Goal: Transaction & Acquisition: Purchase product/service

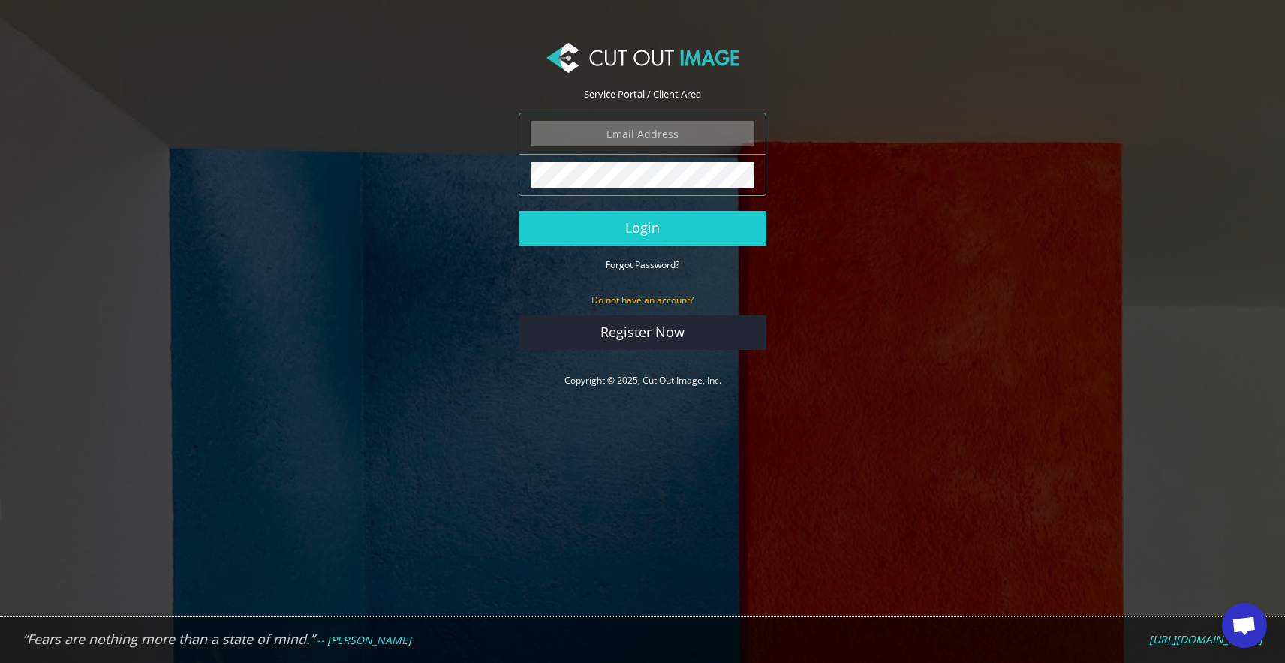
type input "info@noudotten.nl"
click at [643, 227] on button "Login" at bounding box center [643, 228] width 248 height 35
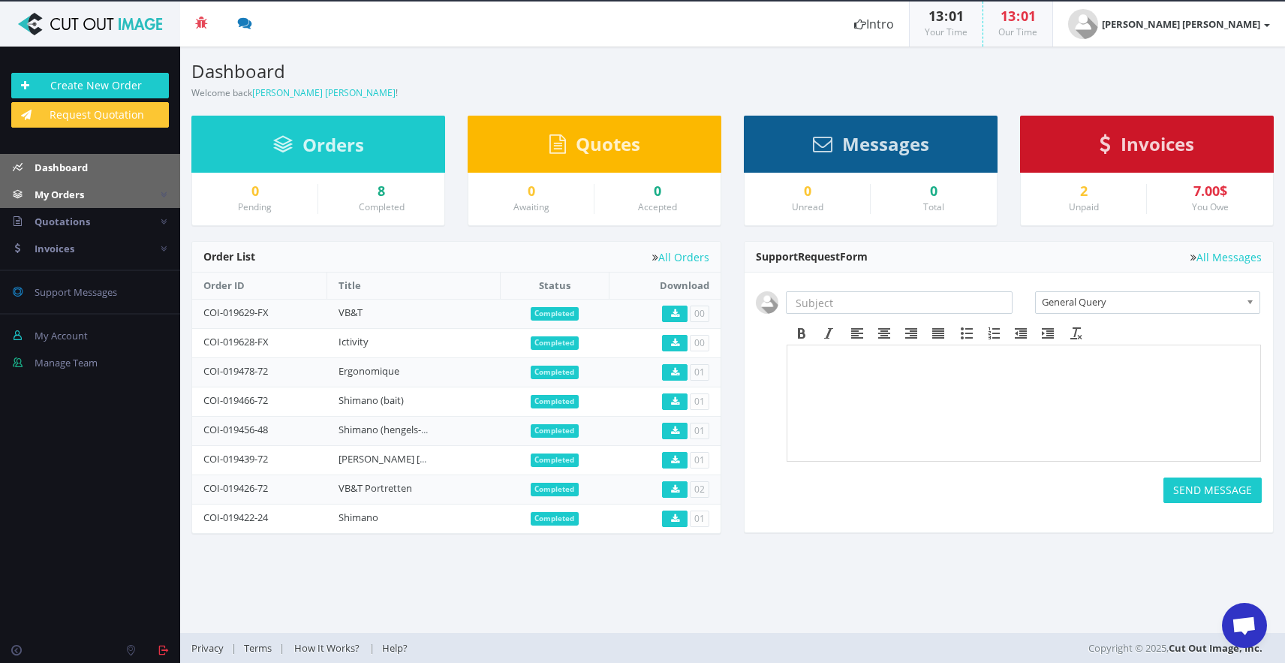
click at [117, 200] on link "My Orders" at bounding box center [90, 194] width 180 height 27
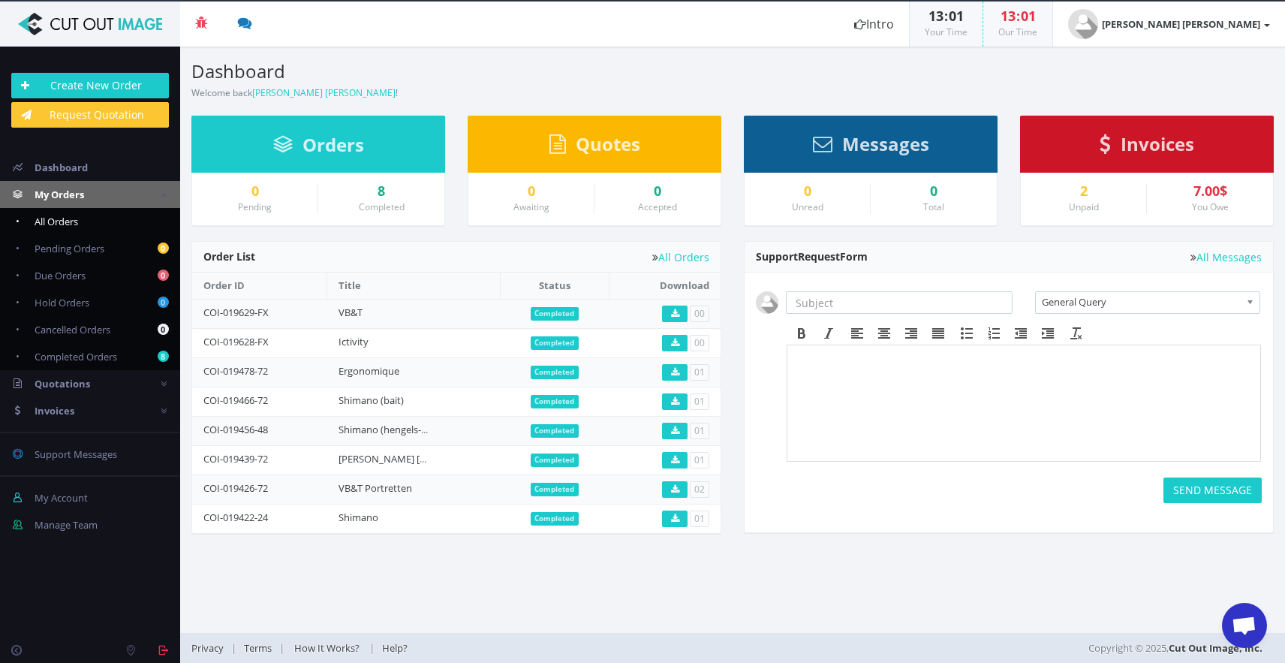
click at [83, 224] on link "All Orders" at bounding box center [90, 221] width 180 height 27
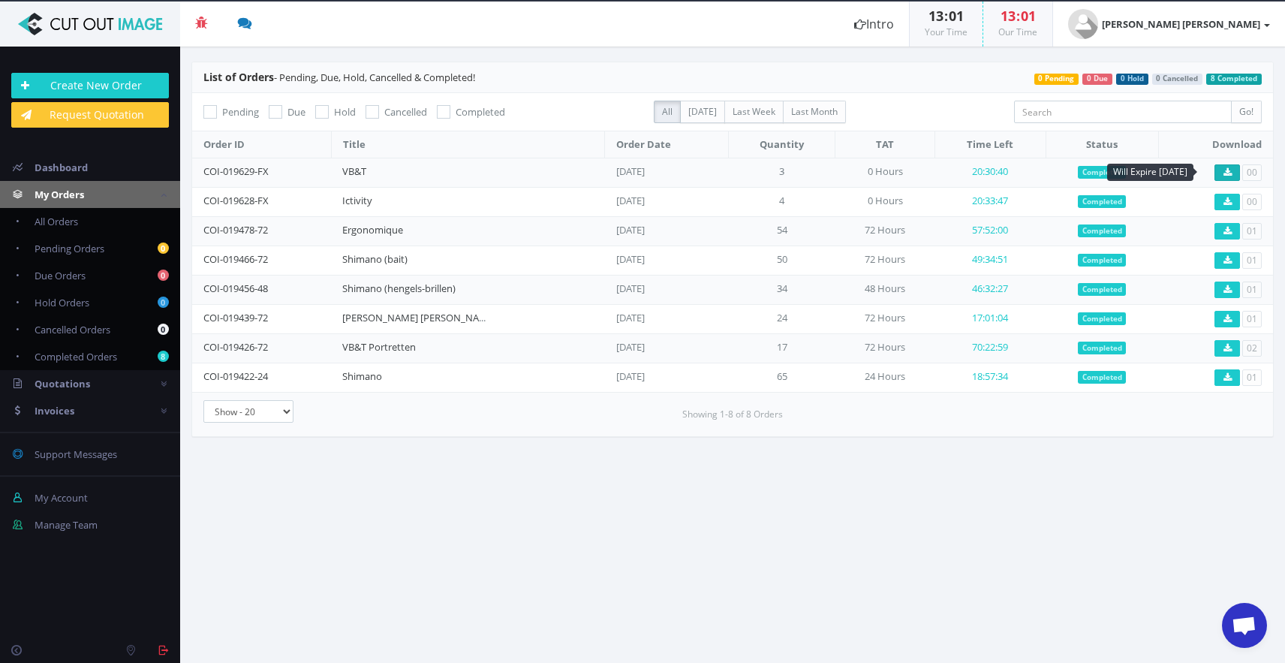
click at [1229, 166] on link at bounding box center [1228, 172] width 26 height 17
click at [1224, 197] on icon at bounding box center [1228, 201] width 8 height 9
click at [1227, 170] on icon at bounding box center [1228, 172] width 8 height 9
click at [1213, 37] on link "[PERSON_NAME] [PERSON_NAME]" at bounding box center [1169, 24] width 232 height 45
click at [1199, 65] on link "My Account" at bounding box center [1210, 62] width 119 height 22
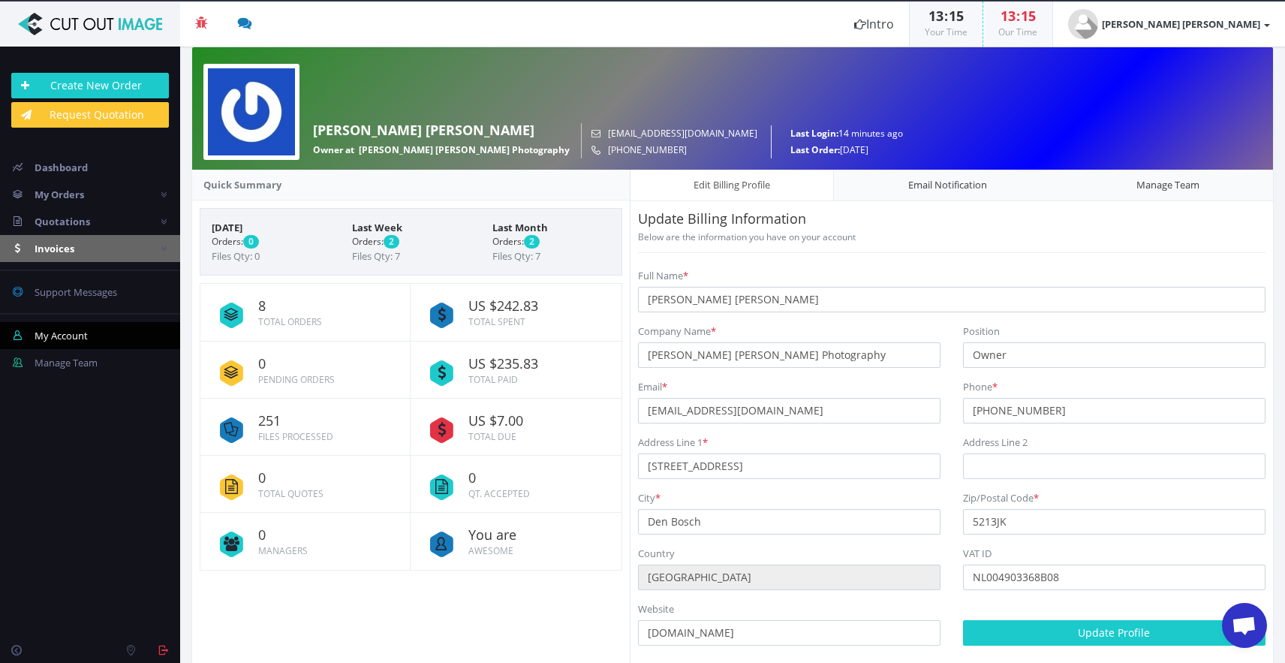
click at [158, 247] on link "Invoices" at bounding box center [90, 248] width 180 height 27
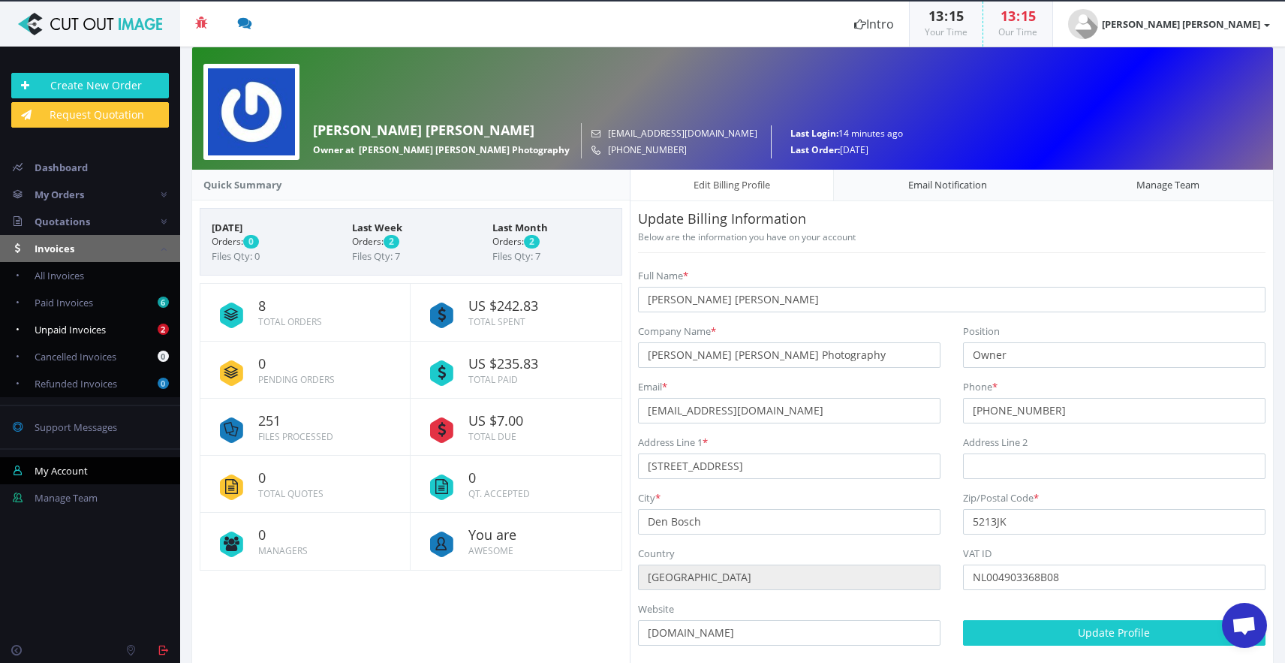
click at [115, 327] on link "2 Unpaid Invoices" at bounding box center [90, 329] width 180 height 27
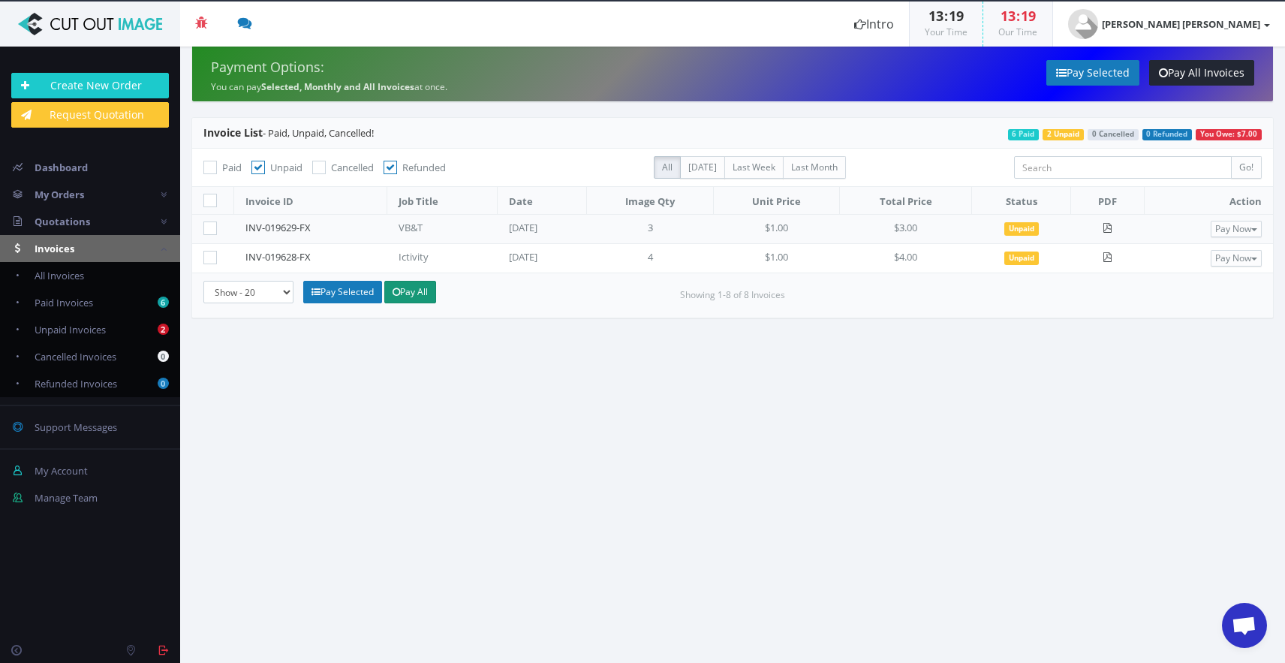
click at [402, 290] on link "Pay All" at bounding box center [410, 292] width 52 height 23
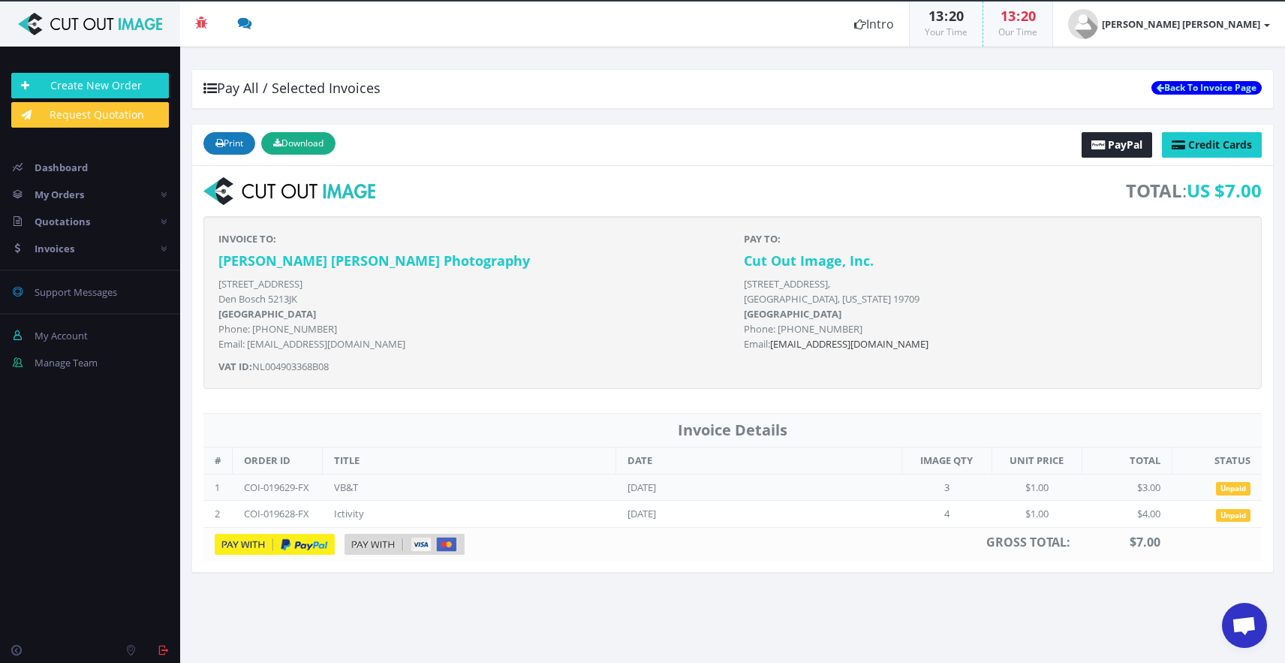
click at [251, 540] on img at bounding box center [275, 544] width 120 height 21
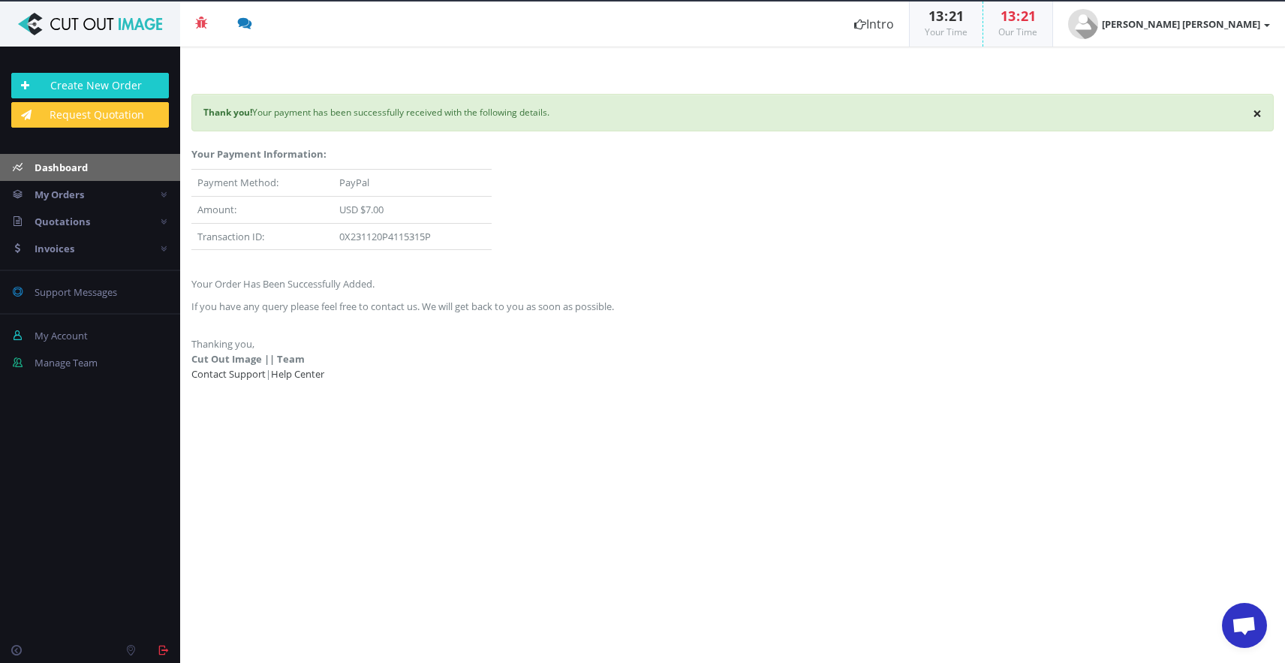
click at [44, 167] on span "Dashboard" at bounding box center [61, 168] width 53 height 14
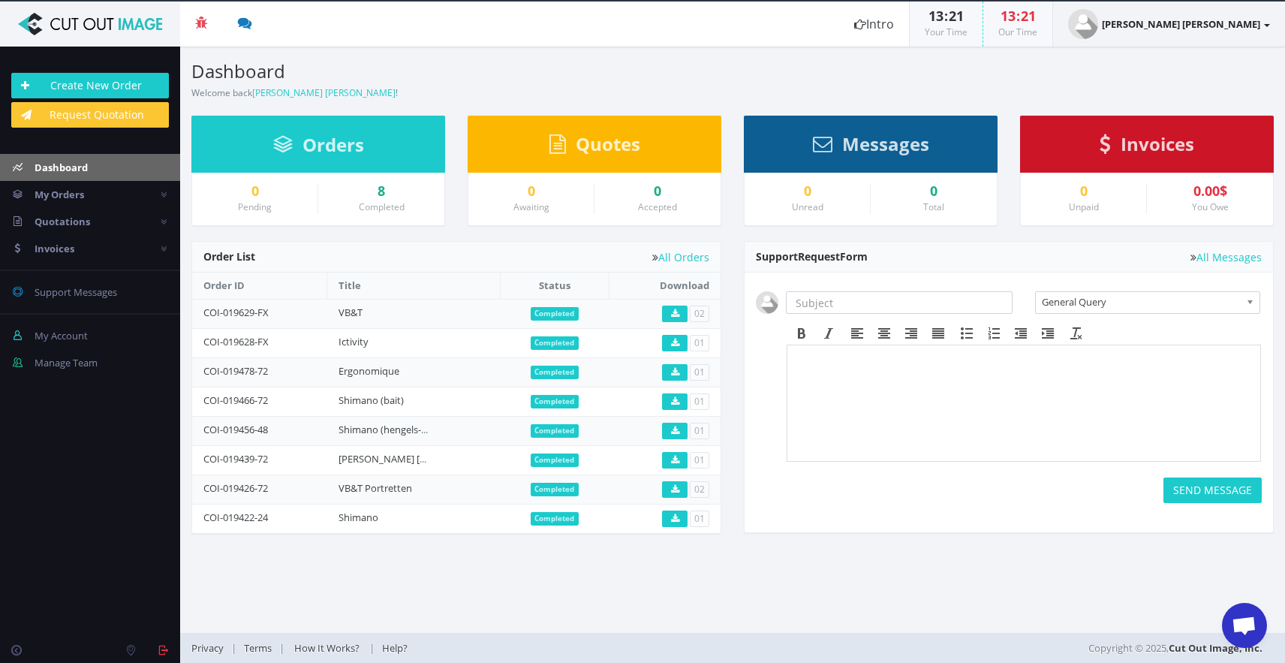
click at [1200, 40] on link "[PERSON_NAME] [PERSON_NAME]" at bounding box center [1169, 24] width 232 height 45
